Goal: Task Accomplishment & Management: Manage account settings

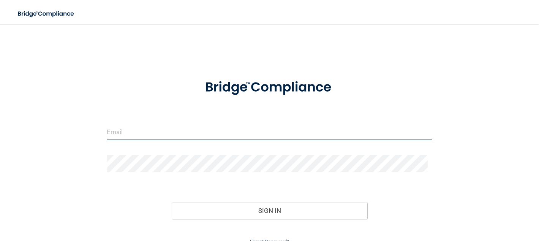
click at [180, 130] on input "email" at bounding box center [270, 131] width 326 height 17
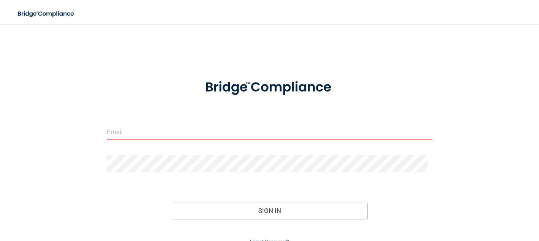
click at [208, 128] on input "email" at bounding box center [270, 131] width 326 height 17
paste input "[EMAIL_ADDRESS][DOMAIN_NAME]"
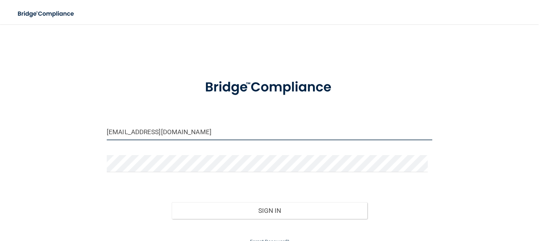
type input "[EMAIL_ADDRESS][DOMAIN_NAME]"
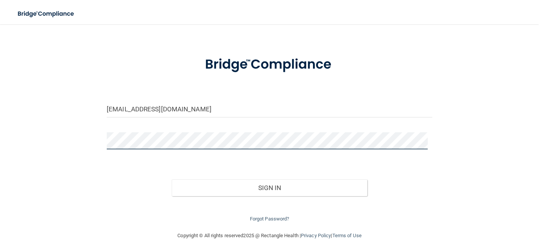
scroll to position [35, 0]
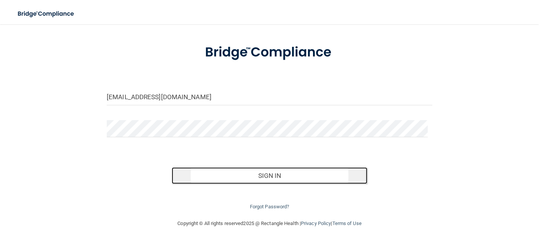
click at [272, 173] on button "Sign In" at bounding box center [269, 175] width 195 height 17
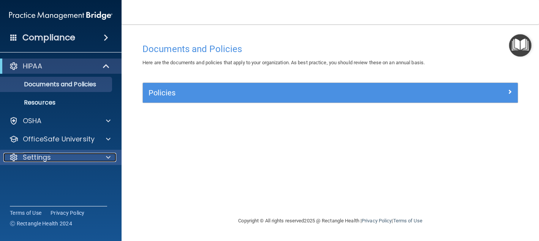
click at [36, 155] on p "Settings" at bounding box center [37, 157] width 28 height 9
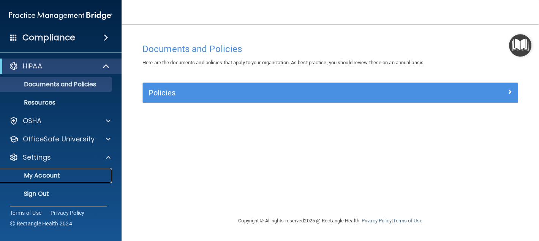
click at [54, 172] on p "My Account" at bounding box center [57, 176] width 104 height 8
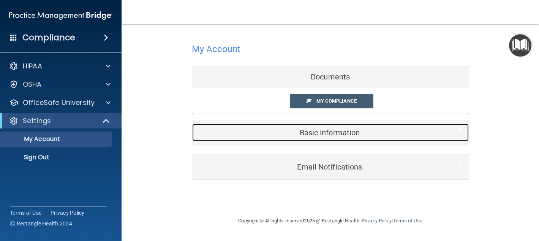
click at [332, 128] on h5 "Basic Information" at bounding box center [319, 132] width 242 height 8
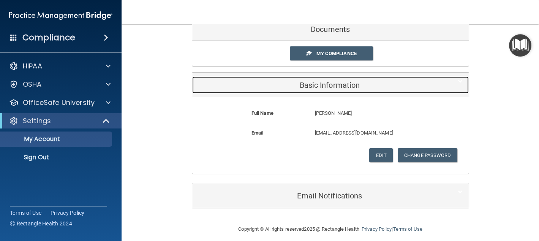
scroll to position [53, 0]
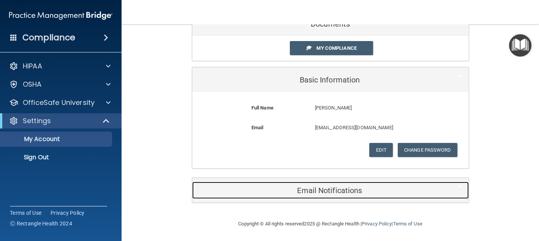
click at [325, 189] on h5 "Email Notifications" at bounding box center [319, 190] width 242 height 8
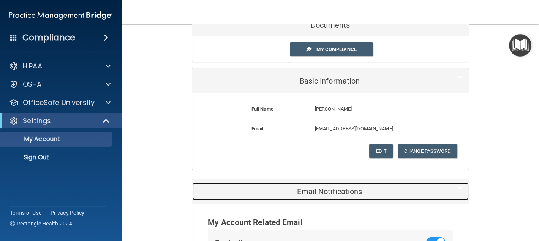
scroll to position [0, 0]
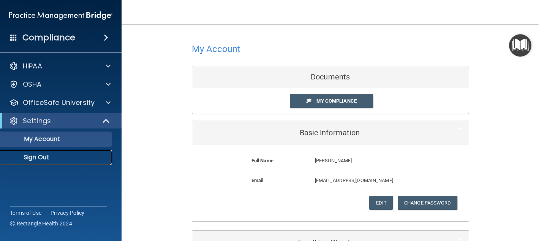
click at [43, 155] on p "Sign Out" at bounding box center [57, 158] width 104 height 8
